Goal: Information Seeking & Learning: Learn about a topic

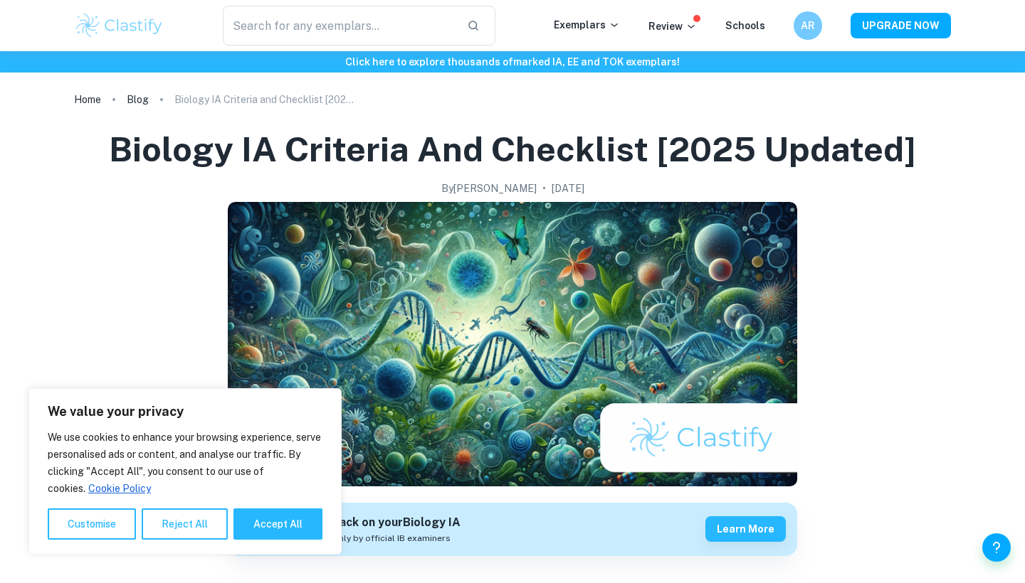
click at [187, 516] on button "Reject All" at bounding box center [185, 524] width 86 height 31
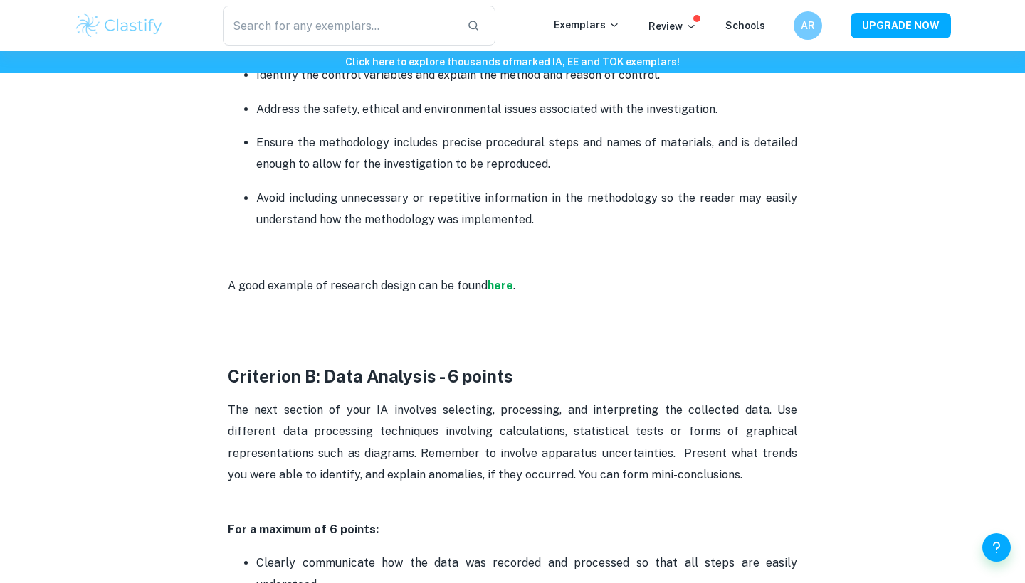
scroll to position [1362, 0]
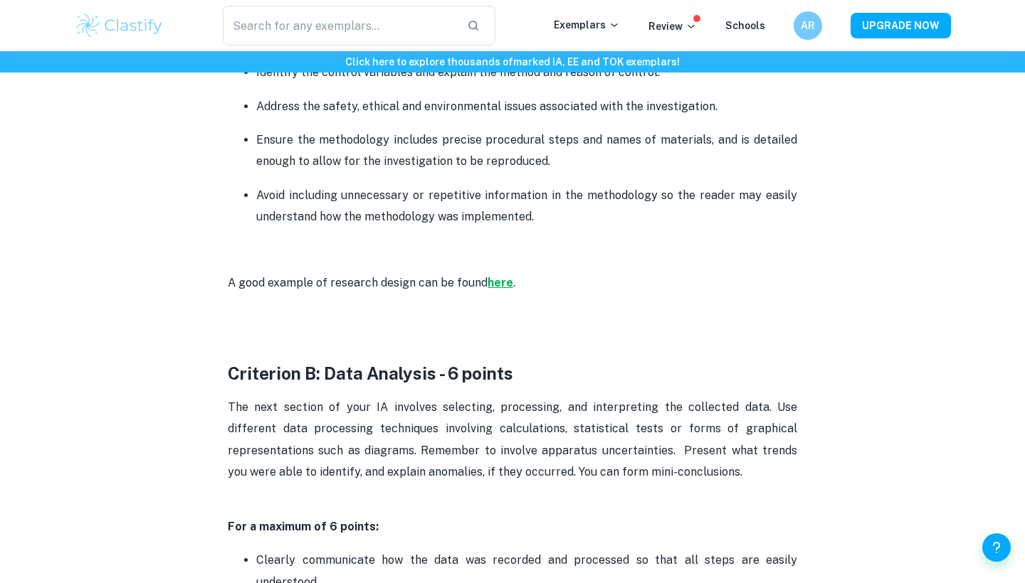
click at [499, 283] on strong "here" at bounding box center [500, 283] width 26 height 14
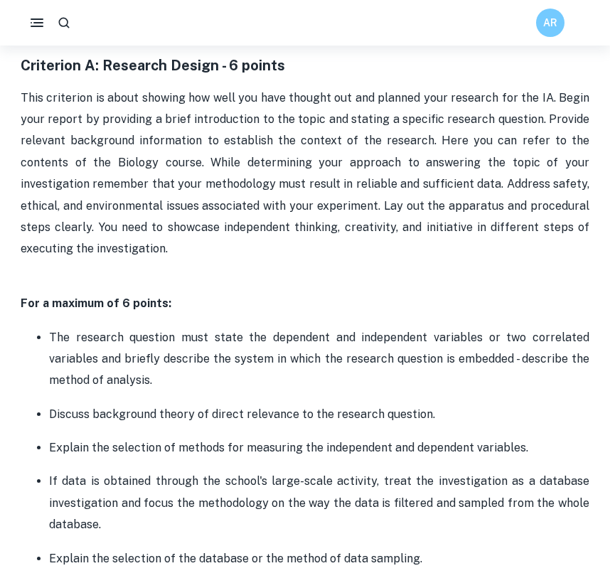
scroll to position [795, 0]
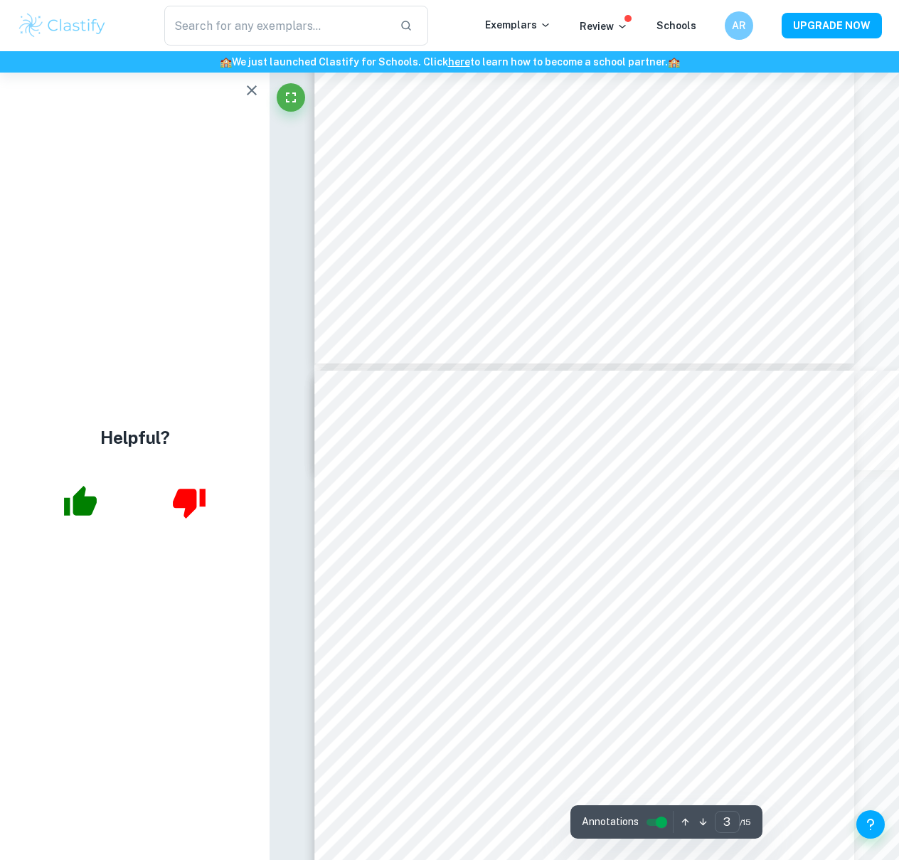
scroll to position [1824, 0]
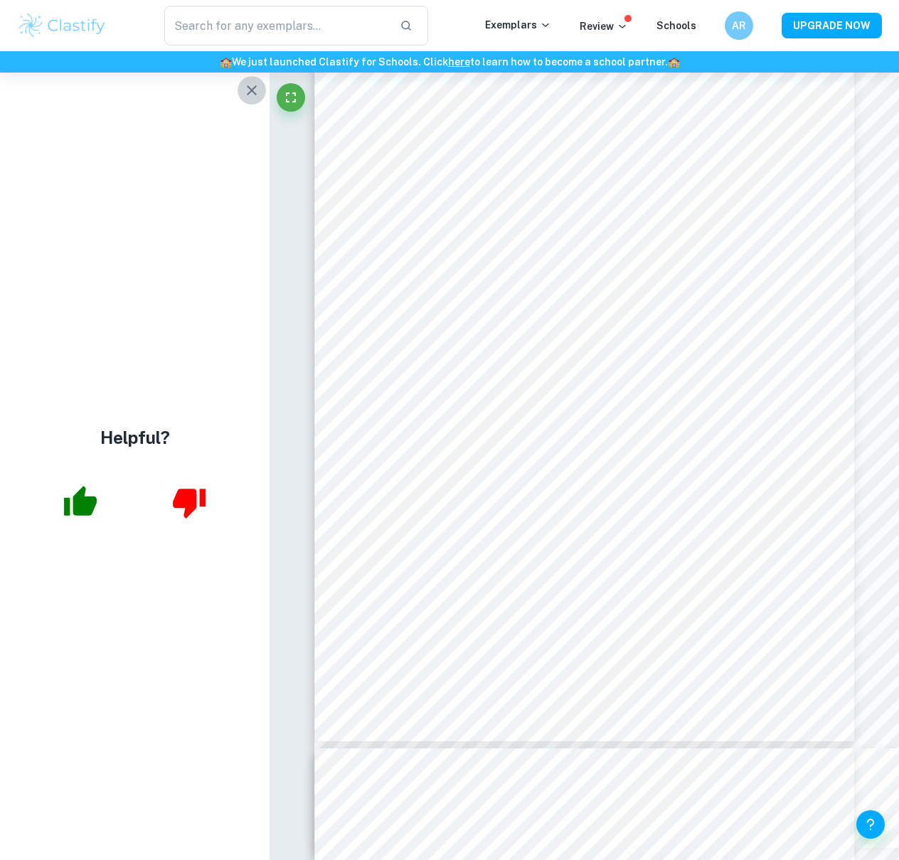
click at [251, 93] on icon "button" at bounding box center [251, 90] width 17 height 17
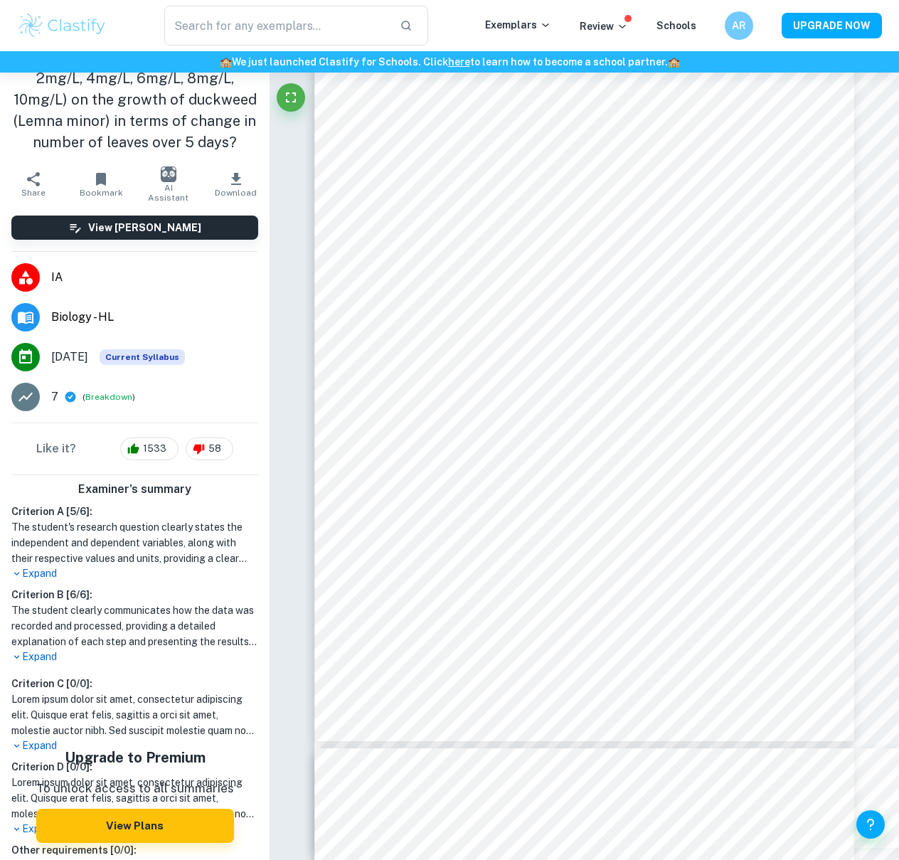
scroll to position [62, 0]
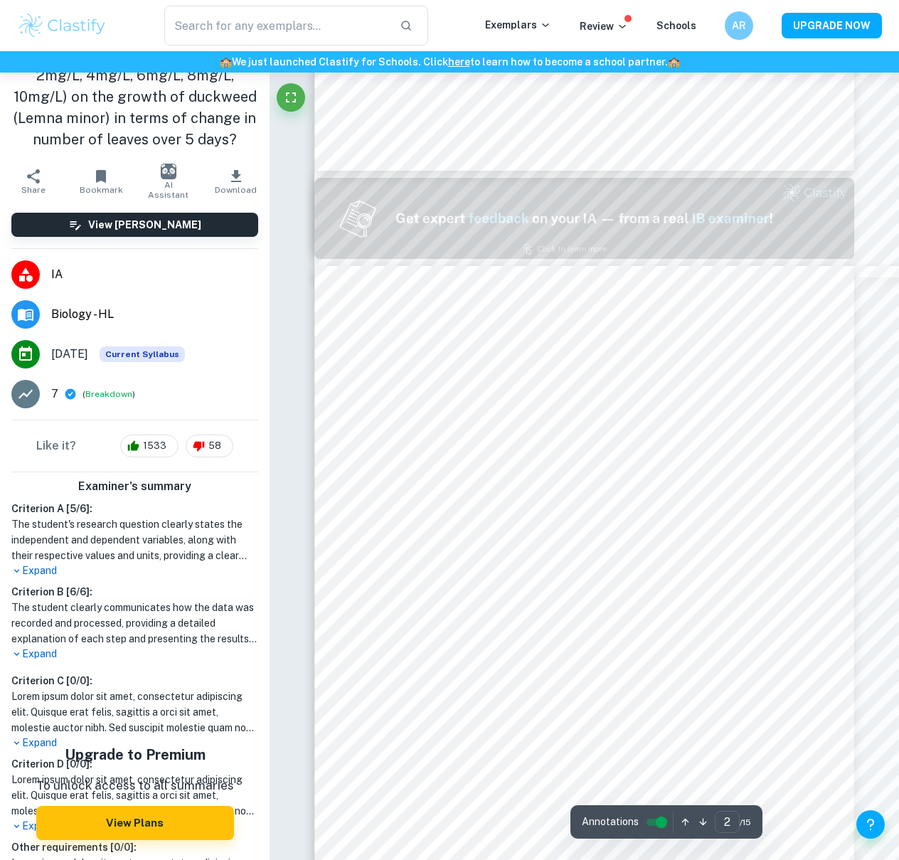
type input "1"
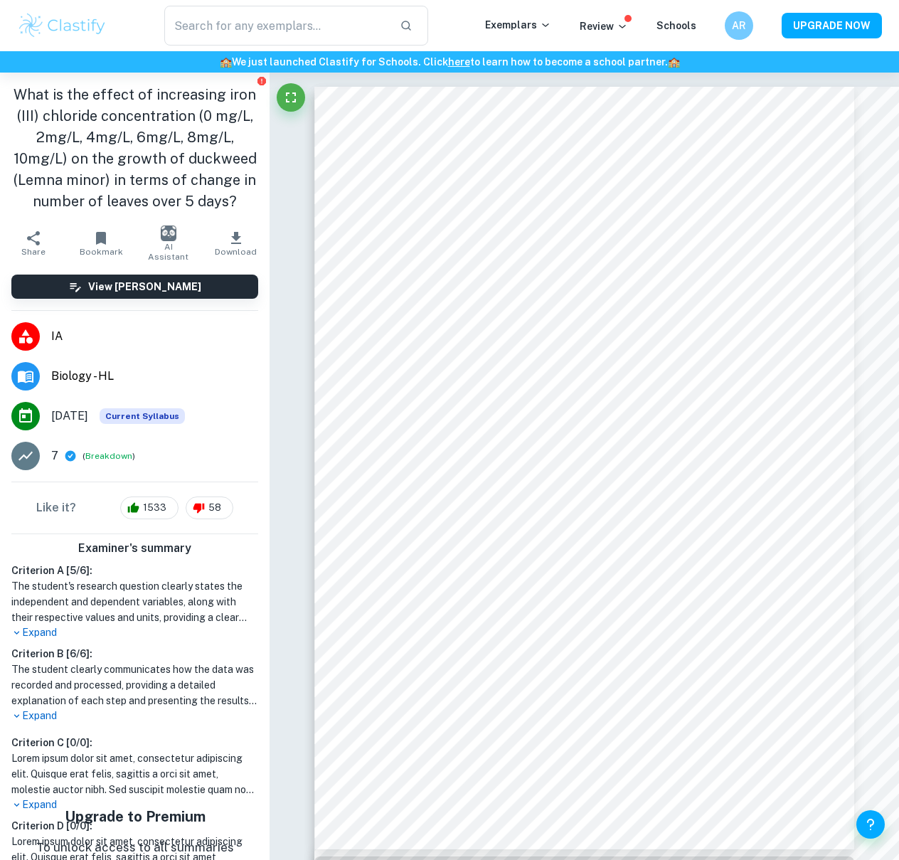
scroll to position [0, 0]
